Goal: Navigation & Orientation: Find specific page/section

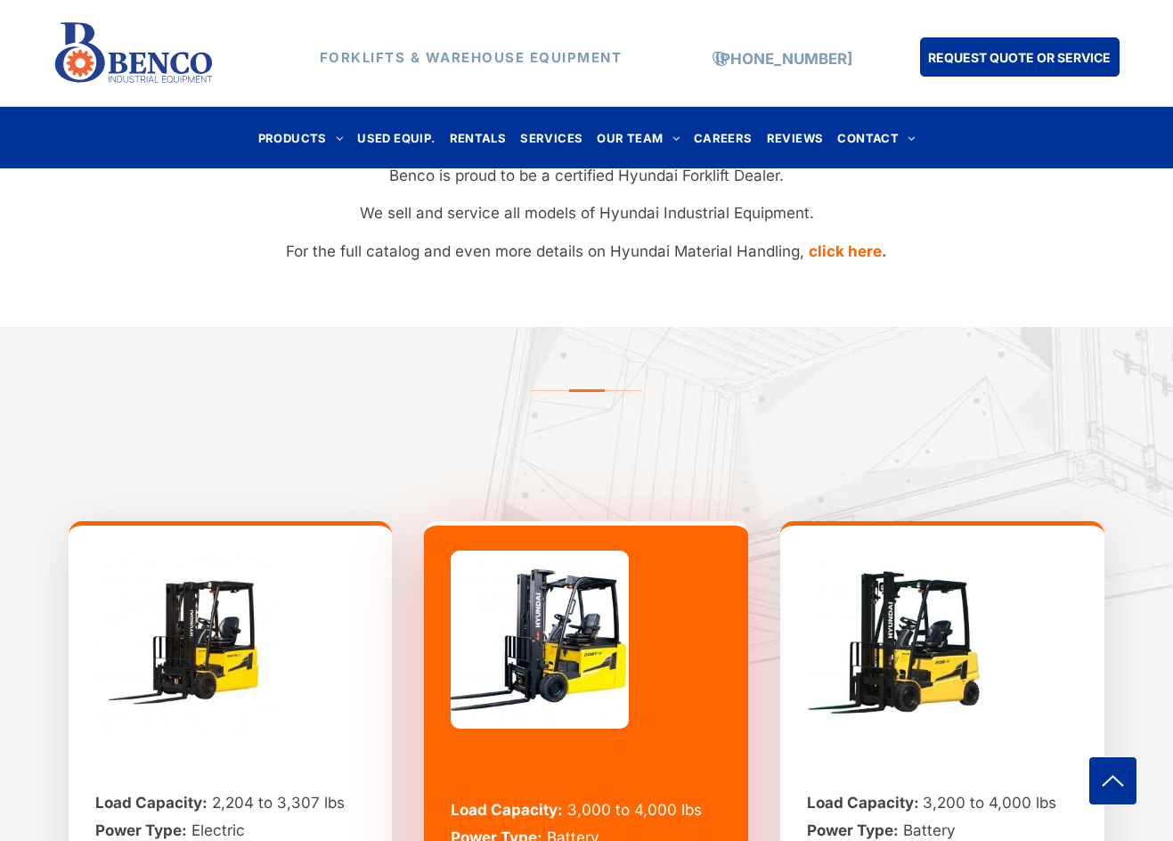
scroll to position [1069, 0]
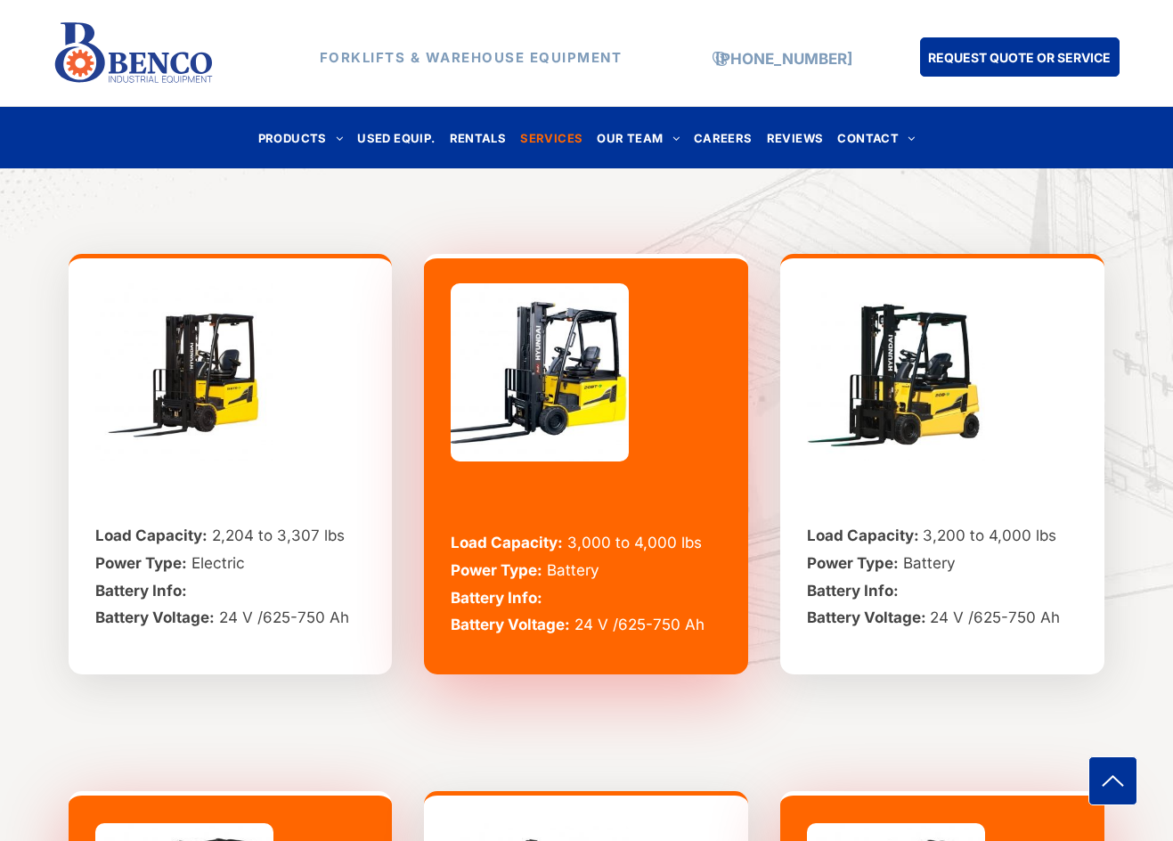
click at [546, 140] on span "SERVICES" at bounding box center [551, 138] width 62 height 24
